Goal: Task Accomplishment & Management: Manage account settings

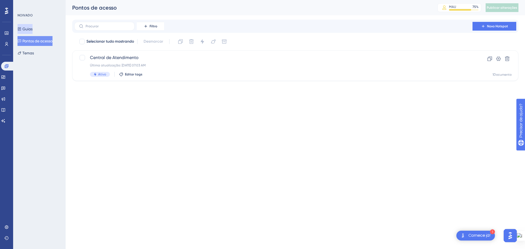
click at [27, 28] on font "Guias" at bounding box center [27, 29] width 10 height 4
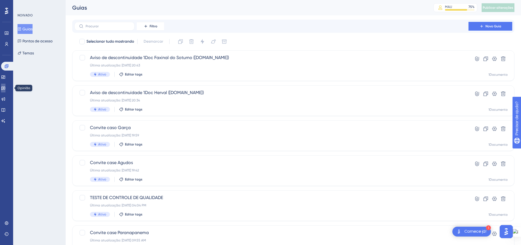
click at [3, 87] on link at bounding box center [3, 88] width 4 height 9
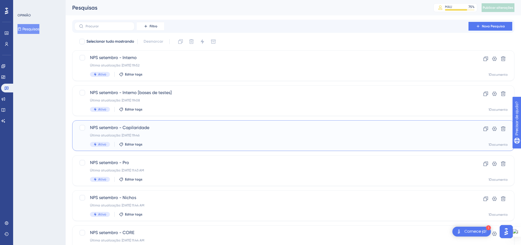
click at [198, 136] on div "Última atualização: [DATE] 11h46" at bounding box center [271, 135] width 363 height 4
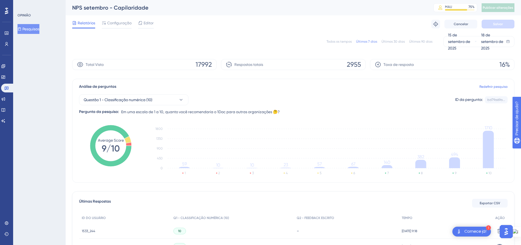
click at [34, 31] on font "Pesquisas" at bounding box center [30, 29] width 17 height 4
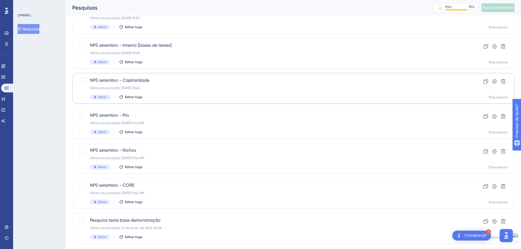
scroll to position [55, 0]
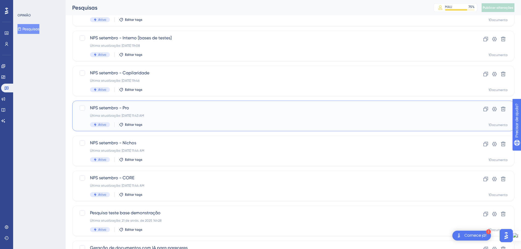
click at [172, 111] on div "NPS setembro - Pro Última atualização: [DATE] 11:43 AM Ativo Editar tags" at bounding box center [271, 116] width 363 height 22
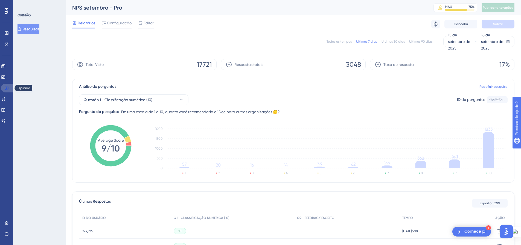
click at [7, 86] on icon at bounding box center [6, 88] width 4 height 4
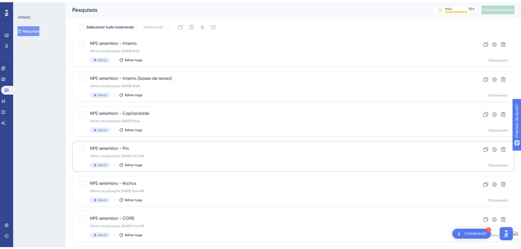
scroll to position [27, 0]
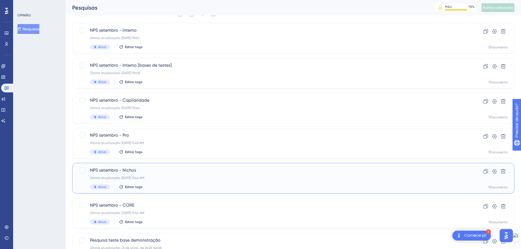
click at [171, 175] on div "NPS setembro - Nichos Última atualização: [DATE] 11:44 AM Ativo Editar tags" at bounding box center [271, 178] width 363 height 22
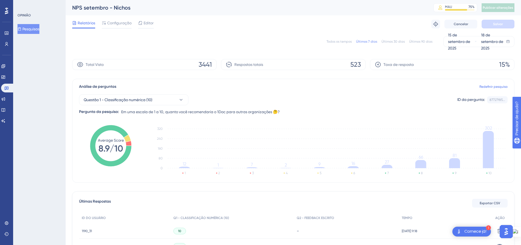
click at [28, 31] on font "Pesquisas" at bounding box center [30, 29] width 17 height 7
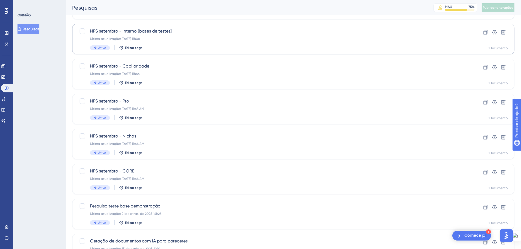
scroll to position [82, 0]
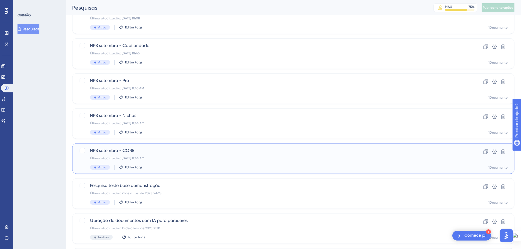
click at [130, 149] on font "NPS setembro - CORE" at bounding box center [112, 150] width 44 height 5
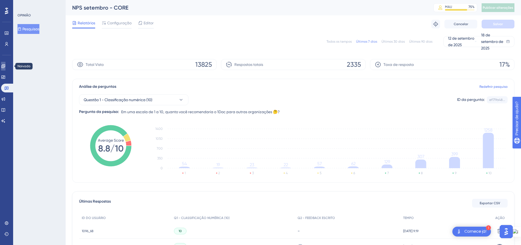
click at [5, 68] on icon at bounding box center [3, 66] width 4 height 4
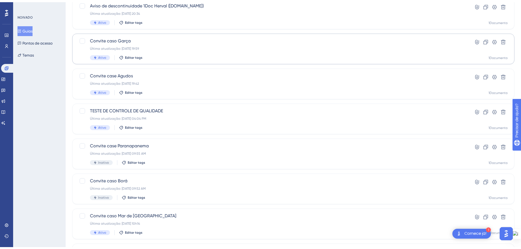
scroll to position [175, 0]
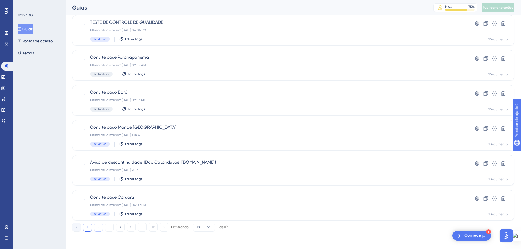
click at [97, 227] on button "2" at bounding box center [98, 227] width 9 height 9
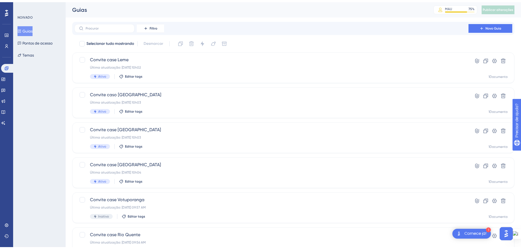
scroll to position [164, 0]
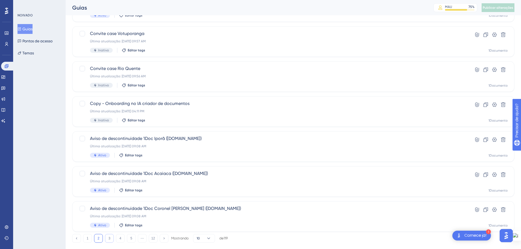
click at [112, 236] on button "3" at bounding box center [109, 238] width 9 height 9
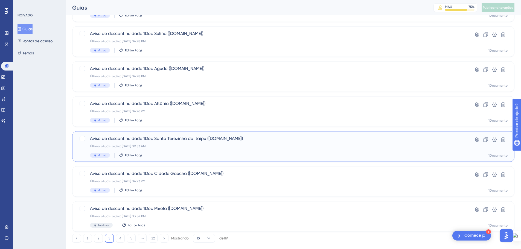
click at [269, 147] on div "Última atualização: [DATE] 09:53 AM" at bounding box center [271, 146] width 363 height 4
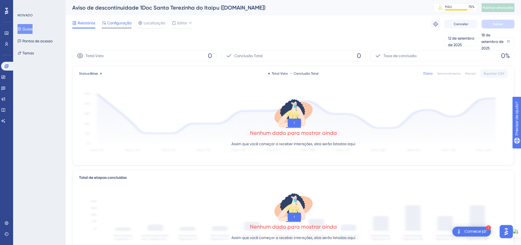
click at [124, 26] on span "Configuração" at bounding box center [119, 23] width 24 height 7
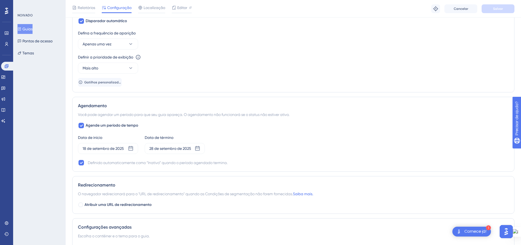
scroll to position [301, 0]
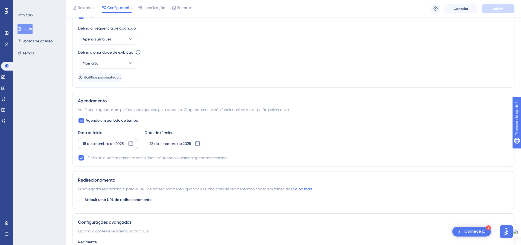
click at [132, 143] on icon at bounding box center [131, 143] width 5 height 5
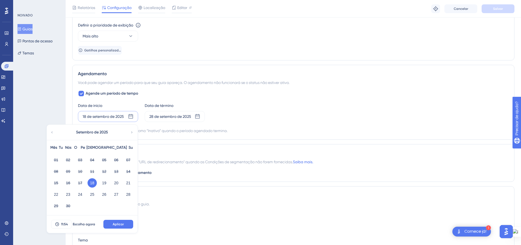
scroll to position [328, 0]
click at [61, 225] on font "11:54" at bounding box center [64, 224] width 7 height 4
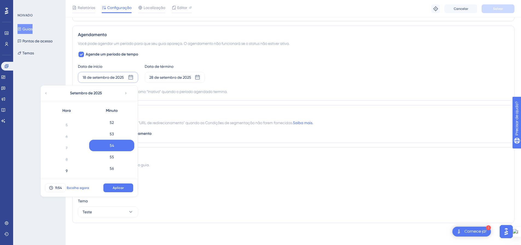
scroll to position [55, 0]
click at [72, 190] on button "Escolha agora" at bounding box center [78, 187] width 25 height 9
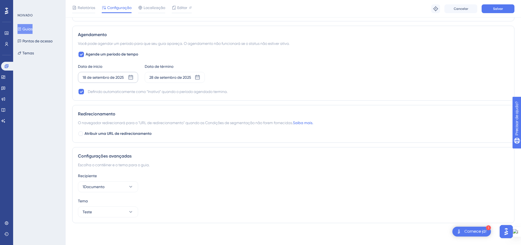
scroll to position [230, 0]
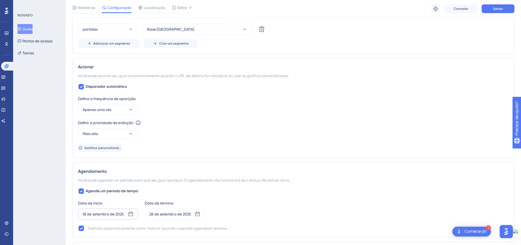
click at [496, 14] on div "Relatórios Configuração Localização Editor Solucionar problemas Cancelar Salvar" at bounding box center [293, 8] width 455 height 17
click at [496, 11] on button "Salvar" at bounding box center [497, 8] width 33 height 9
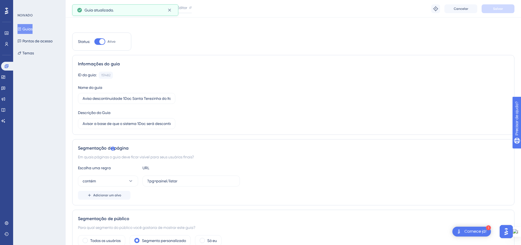
scroll to position [0, 0]
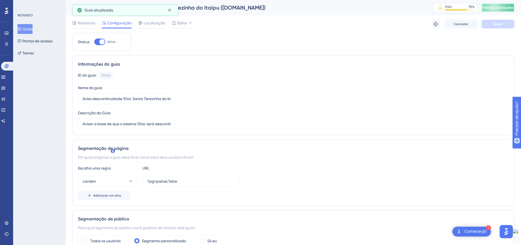
click at [495, 7] on font "Publicar alterações" at bounding box center [498, 8] width 31 height 4
click at [88, 22] on font "Relatórios" at bounding box center [86, 23] width 17 height 4
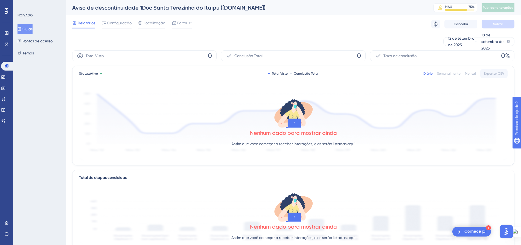
click at [30, 29] on font "Guias" at bounding box center [27, 29] width 10 height 4
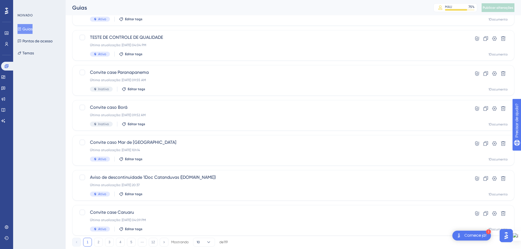
scroll to position [175, 0]
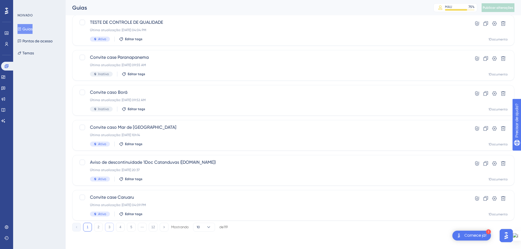
click at [109, 227] on font "3" at bounding box center [110, 227] width 2 height 4
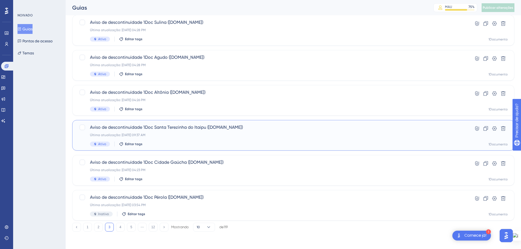
click at [160, 138] on div "Aviso de descontinuidade 1Doc Santa Terezinha do Itaipu ([DOMAIN_NAME]) Última …" at bounding box center [271, 135] width 363 height 22
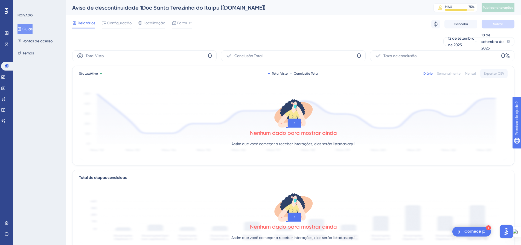
click at [30, 27] on font "Guias" at bounding box center [27, 29] width 10 height 4
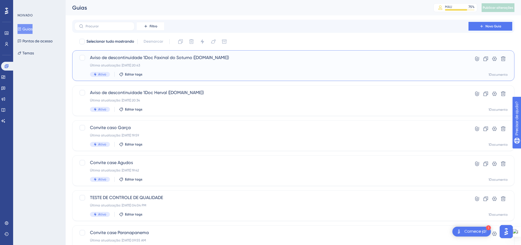
click at [168, 70] on div "Aviso de descontinuidade 1Doc Faxinal do Soturno ([DOMAIN_NAME]) Última atualiz…" at bounding box center [271, 65] width 363 height 22
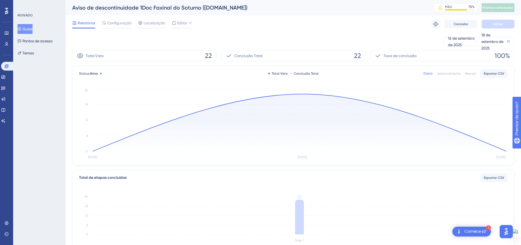
click at [26, 31] on font "Guias" at bounding box center [27, 29] width 10 height 7
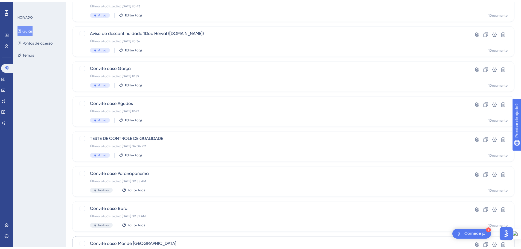
scroll to position [175, 0]
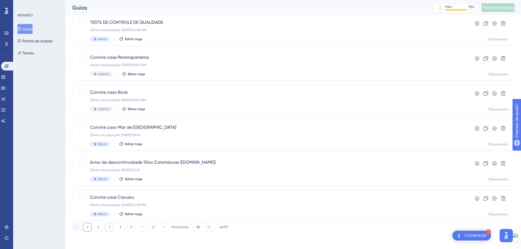
click at [110, 226] on font "3" at bounding box center [110, 227] width 2 height 4
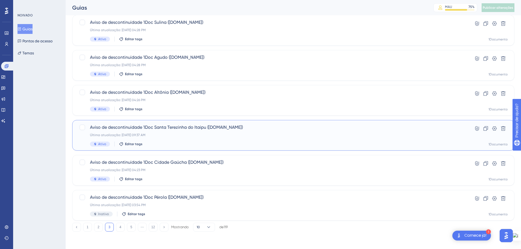
click at [172, 126] on font "Aviso de descontinuidade 1Doc Santa Terezinha do Itaipu ([DOMAIN_NAME])" at bounding box center [166, 127] width 153 height 5
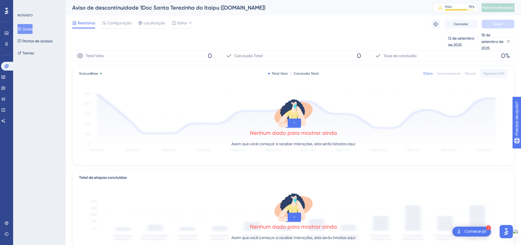
click at [19, 29] on button "Guias" at bounding box center [24, 29] width 15 height 10
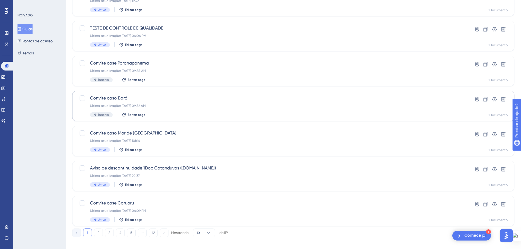
scroll to position [175, 0]
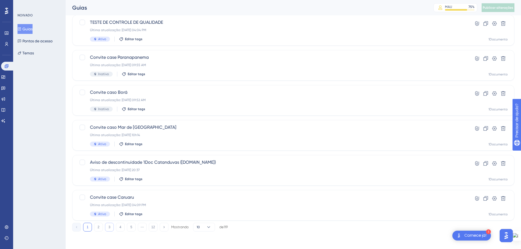
click at [107, 223] on button "3" at bounding box center [109, 227] width 9 height 9
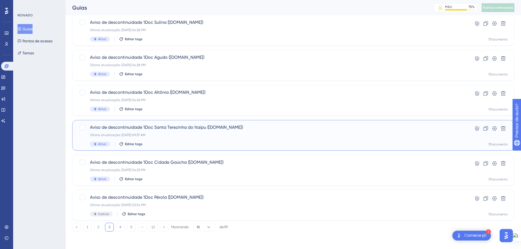
click at [181, 140] on div "Aviso de descontinuidade 1Doc Santa Terezinha do Itaipu ([DOMAIN_NAME]) Última …" at bounding box center [271, 135] width 363 height 22
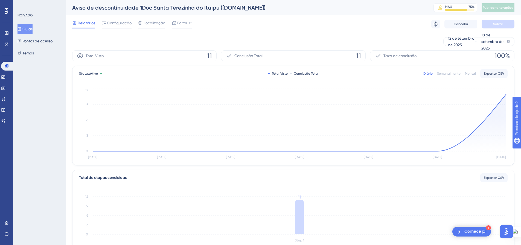
click at [60, 139] on div "NOIVADO Guias Pontos de acesso Temas" at bounding box center [39, 122] width 52 height 245
